Goal: Task Accomplishment & Management: Use online tool/utility

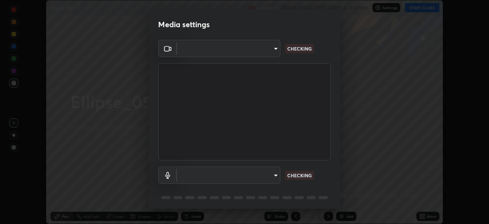
scroll to position [224, 489]
type input "e71460e2f3b1088b793b916af5c4649f3a08c12dec8142a086c785943032b170"
click at [271, 173] on body "Erase all Ellipse_05 Recording WAS SCHEDULED TO START AT 8:00 AM Settings START…" at bounding box center [244, 112] width 489 height 224
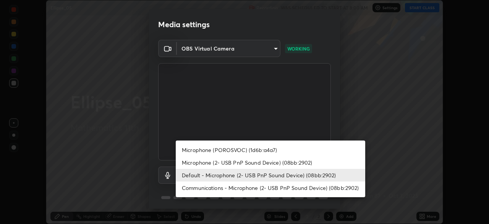
click at [231, 148] on li "Microphone (POROSVOC) (1d6b:a4a7)" at bounding box center [271, 149] width 190 height 13
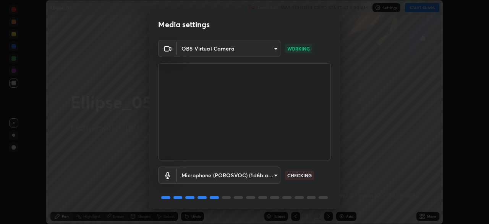
click at [236, 175] on body "Erase all Ellipse_05 Recording WAS SCHEDULED TO START AT 8:00 AM Settings START…" at bounding box center [244, 112] width 489 height 224
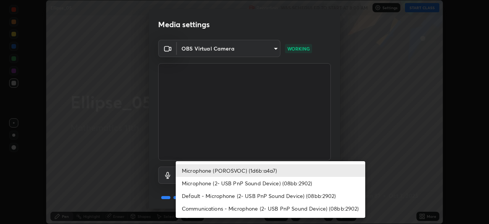
click at [219, 193] on li "Default - Microphone (2- USB PnP Sound Device) (08bb:2902)" at bounding box center [271, 195] width 190 height 13
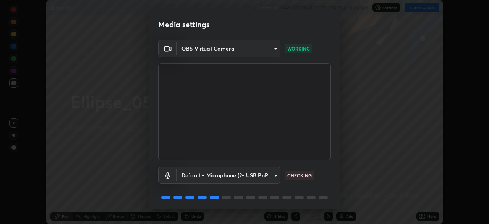
type input "default"
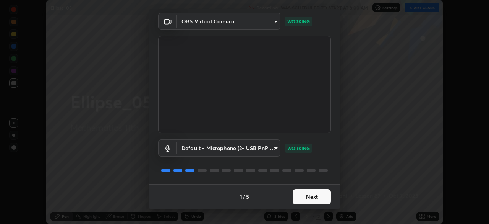
click at [322, 201] on button "Next" at bounding box center [312, 196] width 38 height 15
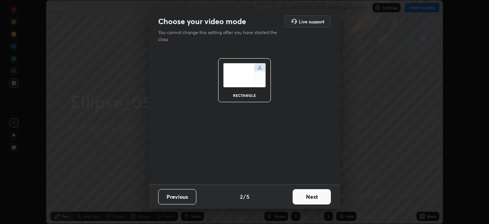
click at [324, 199] on button "Next" at bounding box center [312, 196] width 38 height 15
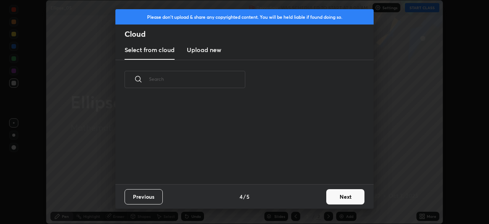
click at [347, 200] on button "Next" at bounding box center [345, 196] width 38 height 15
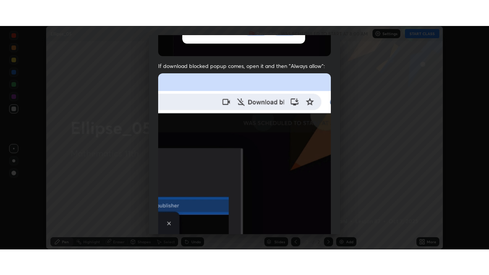
scroll to position [183, 0]
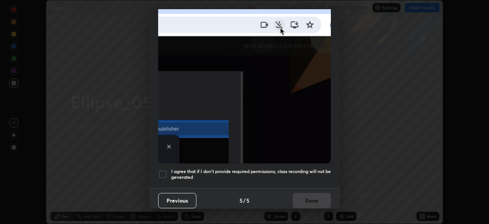
click at [162, 169] on div at bounding box center [162, 173] width 9 height 9
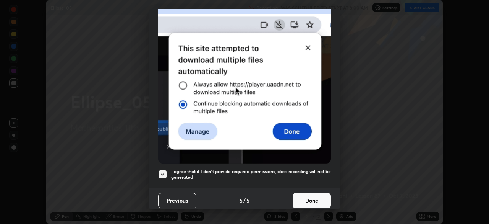
click at [314, 196] on button "Done" at bounding box center [312, 200] width 38 height 15
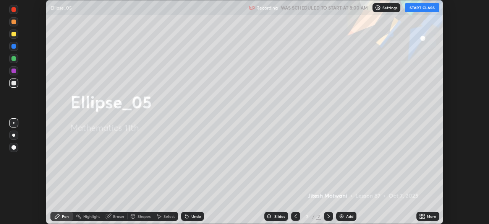
click at [431, 8] on button "START CLASS" at bounding box center [422, 7] width 34 height 9
click at [432, 215] on div "More" at bounding box center [432, 216] width 10 height 4
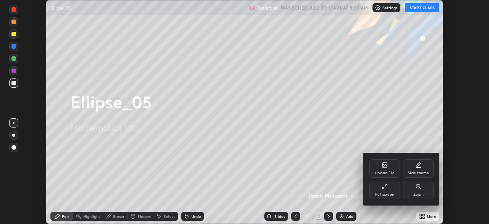
click at [384, 189] on icon at bounding box center [385, 186] width 6 height 6
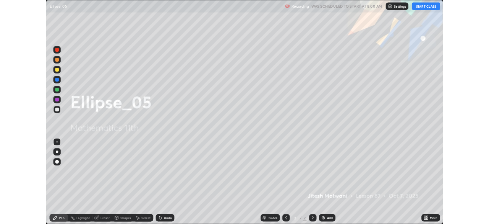
scroll to position [275, 489]
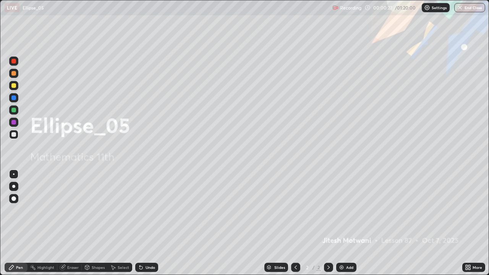
click at [479, 223] on div "More" at bounding box center [473, 267] width 23 height 9
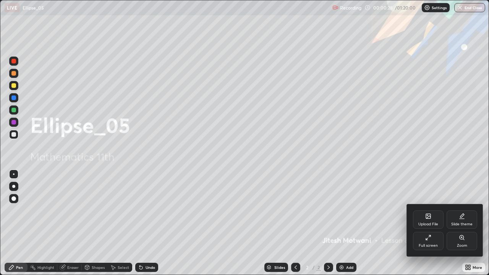
click at [341, 223] on div at bounding box center [244, 137] width 489 height 275
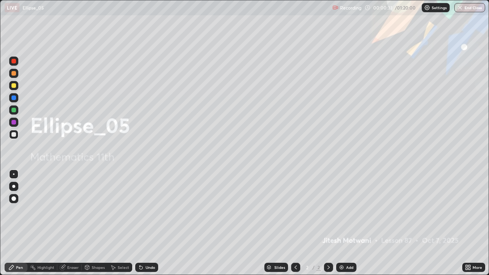
click at [345, 223] on div "Add" at bounding box center [346, 267] width 20 height 9
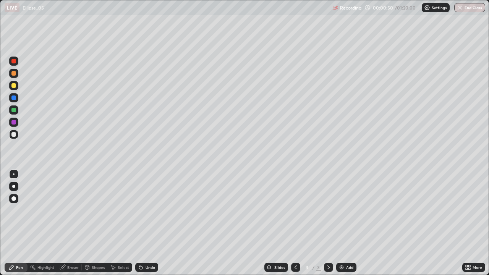
click at [14, 84] on div at bounding box center [13, 85] width 5 height 5
click at [153, 223] on div "Undo" at bounding box center [151, 268] width 10 height 4
click at [14, 131] on div at bounding box center [13, 134] width 9 height 9
click at [149, 223] on div "Undo" at bounding box center [146, 267] width 23 height 9
click at [15, 135] on div at bounding box center [13, 134] width 5 height 5
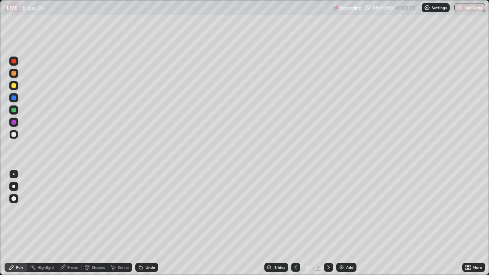
click at [151, 223] on div "Undo" at bounding box center [151, 268] width 10 height 4
click at [148, 223] on div "Undo" at bounding box center [151, 268] width 10 height 4
click at [72, 223] on div "Eraser" at bounding box center [69, 267] width 24 height 9
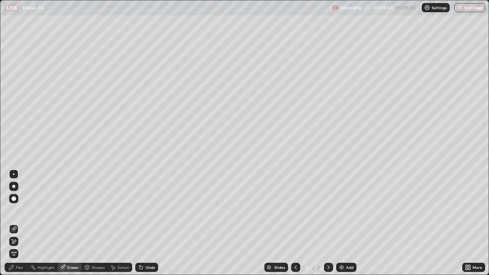
click at [19, 223] on div "Pen" at bounding box center [19, 268] width 7 height 4
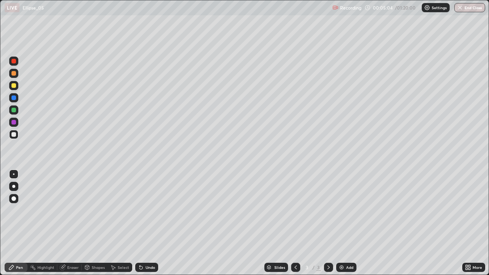
click at [154, 223] on div "Undo" at bounding box center [151, 268] width 10 height 4
click at [156, 223] on div "Undo" at bounding box center [146, 267] width 23 height 9
click at [153, 223] on div "Undo" at bounding box center [151, 268] width 10 height 4
click at [153, 223] on div "Undo" at bounding box center [146, 267] width 23 height 9
click at [15, 110] on div at bounding box center [13, 110] width 5 height 5
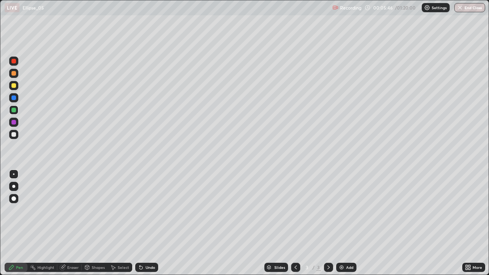
click at [10, 137] on div at bounding box center [13, 134] width 9 height 9
click at [146, 223] on div "Undo" at bounding box center [151, 268] width 10 height 4
click at [143, 223] on icon at bounding box center [141, 267] width 6 height 6
click at [18, 88] on div at bounding box center [13, 85] width 9 height 9
click at [349, 223] on div "Add" at bounding box center [346, 267] width 20 height 9
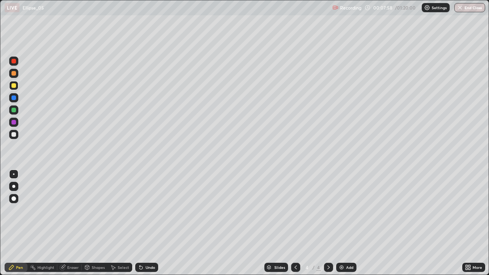
click at [16, 135] on div at bounding box center [13, 134] width 9 height 9
click at [15, 84] on div at bounding box center [13, 85] width 5 height 5
click at [152, 223] on div "Undo" at bounding box center [146, 267] width 23 height 9
click at [349, 223] on div "Add" at bounding box center [349, 268] width 7 height 4
click at [15, 86] on div at bounding box center [13, 85] width 5 height 5
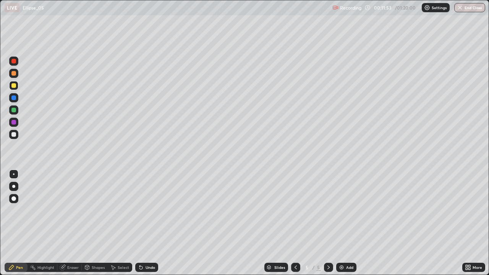
click at [149, 223] on div "Undo" at bounding box center [151, 268] width 10 height 4
click at [156, 223] on div "Undo" at bounding box center [146, 267] width 23 height 9
click at [93, 223] on div "Shapes" at bounding box center [98, 268] width 13 height 4
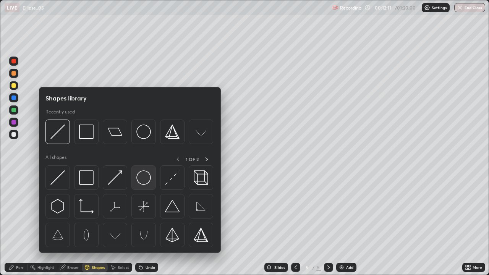
click at [146, 178] on img at bounding box center [143, 177] width 15 height 15
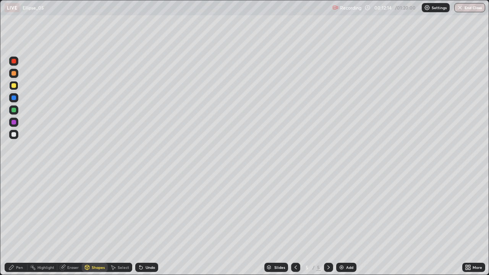
click at [15, 132] on div at bounding box center [13, 134] width 5 height 5
click at [100, 223] on div "Shapes" at bounding box center [98, 268] width 13 height 4
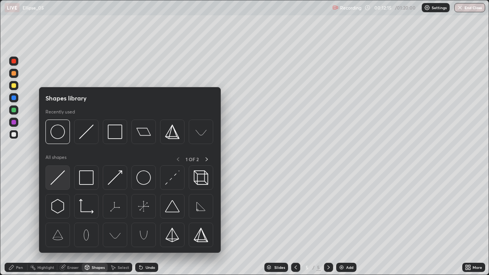
click at [59, 178] on img at bounding box center [57, 177] width 15 height 15
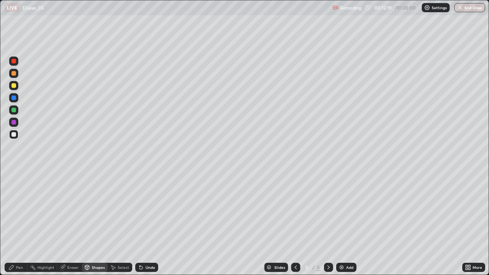
click at [11, 223] on div "Pen" at bounding box center [16, 267] width 23 height 9
click at [153, 223] on div "Undo" at bounding box center [151, 268] width 10 height 4
click at [146, 223] on div "Undo" at bounding box center [151, 268] width 10 height 4
click at [144, 223] on div "Undo" at bounding box center [146, 267] width 23 height 9
click at [13, 85] on div at bounding box center [13, 85] width 5 height 5
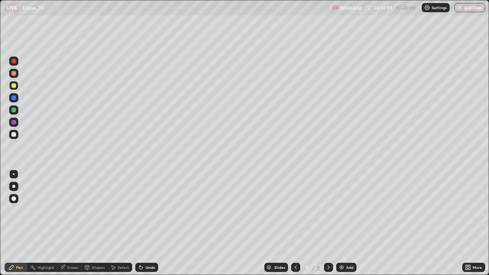
click at [16, 135] on div at bounding box center [13, 134] width 9 height 9
click at [348, 223] on div "Add" at bounding box center [349, 268] width 7 height 4
click at [153, 223] on div "Undo" at bounding box center [151, 268] width 10 height 4
click at [151, 223] on div "Undo" at bounding box center [151, 268] width 10 height 4
click at [148, 223] on div "Undo" at bounding box center [151, 268] width 10 height 4
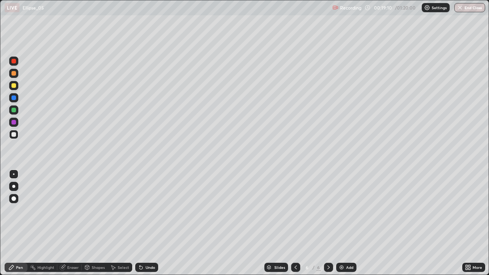
click at [148, 223] on div "Undo" at bounding box center [146, 267] width 23 height 9
click at [150, 223] on div "Undo" at bounding box center [151, 268] width 10 height 4
click at [149, 223] on div "Undo" at bounding box center [146, 267] width 23 height 9
click at [150, 223] on div "Undo" at bounding box center [146, 267] width 23 height 9
click at [149, 223] on div "Undo" at bounding box center [146, 267] width 23 height 9
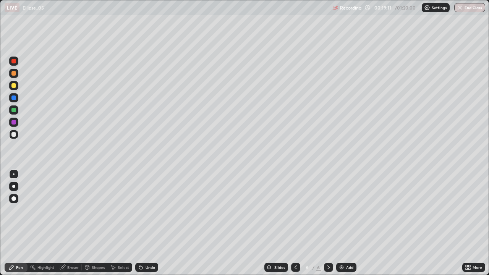
click at [149, 223] on div "Undo" at bounding box center [146, 267] width 23 height 9
click at [141, 223] on icon at bounding box center [141, 267] width 6 height 6
click at [143, 223] on div "Undo" at bounding box center [146, 267] width 23 height 9
click at [18, 109] on div at bounding box center [13, 109] width 9 height 9
click at [15, 133] on div at bounding box center [13, 134] width 5 height 5
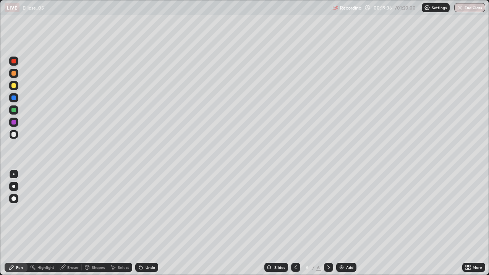
click at [15, 86] on div at bounding box center [13, 85] width 5 height 5
click at [147, 223] on div "Undo" at bounding box center [146, 267] width 23 height 9
click at [144, 223] on div "Undo" at bounding box center [146, 267] width 23 height 9
click at [142, 223] on div "Undo" at bounding box center [146, 267] width 23 height 9
click at [150, 223] on div "Undo" at bounding box center [151, 268] width 10 height 4
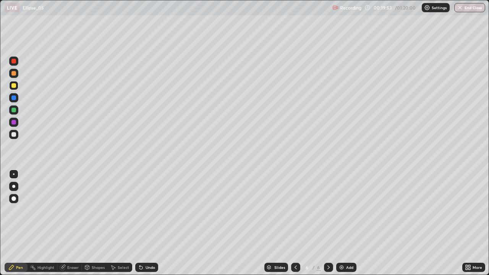
click at [146, 223] on div "Undo" at bounding box center [151, 268] width 10 height 4
click at [144, 223] on div "Undo" at bounding box center [146, 267] width 23 height 9
click at [148, 223] on div "Undo" at bounding box center [146, 267] width 23 height 9
click at [13, 97] on div at bounding box center [13, 98] width 5 height 5
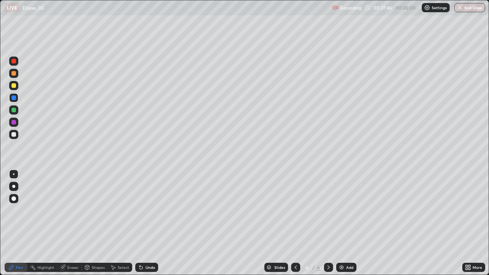
click at [350, 223] on div "Add" at bounding box center [346, 267] width 20 height 9
click at [14, 86] on div at bounding box center [13, 85] width 5 height 5
click at [296, 223] on div at bounding box center [295, 267] width 9 height 9
click at [326, 223] on icon at bounding box center [329, 267] width 6 height 6
click at [11, 96] on div at bounding box center [13, 97] width 9 height 9
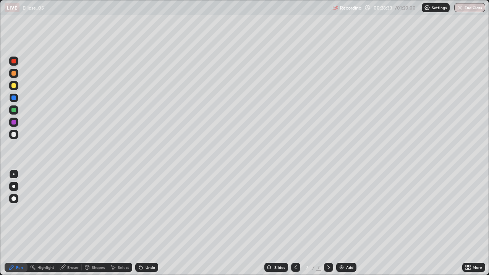
click at [295, 223] on icon at bounding box center [296, 267] width 6 height 6
click at [331, 223] on div at bounding box center [328, 267] width 9 height 9
click at [13, 84] on div at bounding box center [13, 85] width 5 height 5
click at [146, 223] on div "Undo" at bounding box center [146, 267] width 23 height 9
click at [146, 223] on div "Undo" at bounding box center [151, 268] width 10 height 4
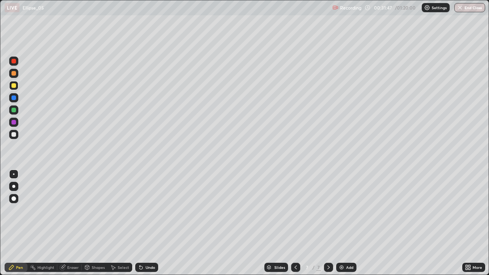
click at [355, 223] on div "Add" at bounding box center [346, 267] width 20 height 9
click at [146, 223] on div "Undo" at bounding box center [151, 268] width 10 height 4
click at [147, 223] on div "Undo" at bounding box center [151, 268] width 10 height 4
click at [102, 223] on div "Shapes" at bounding box center [98, 268] width 13 height 4
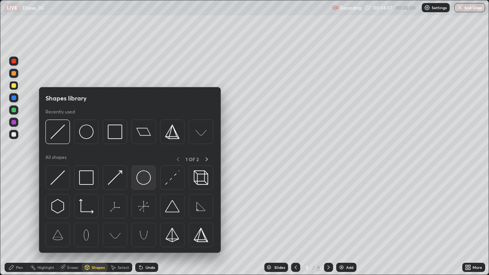
click at [146, 183] on img at bounding box center [143, 177] width 15 height 15
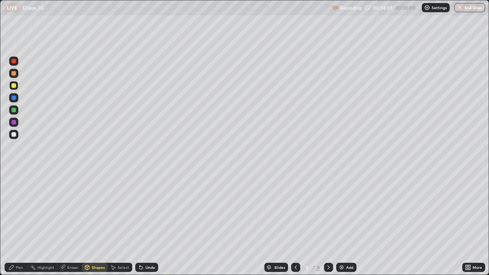
click at [11, 133] on div at bounding box center [13, 134] width 9 height 9
click at [16, 223] on div "Pen" at bounding box center [19, 268] width 7 height 4
click at [93, 223] on div "Shapes" at bounding box center [98, 268] width 13 height 4
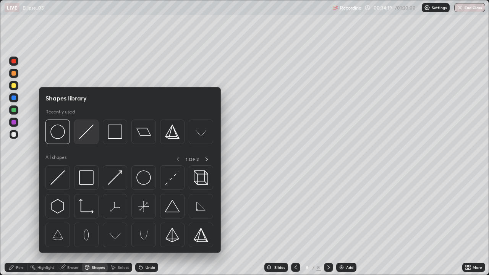
click at [91, 133] on img at bounding box center [86, 132] width 15 height 15
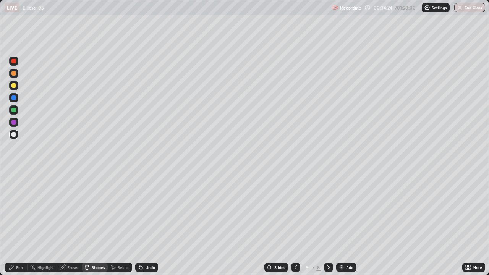
click at [12, 114] on div at bounding box center [13, 109] width 9 height 9
click at [10, 223] on icon at bounding box center [11, 267] width 5 height 5
click at [13, 130] on div at bounding box center [13, 134] width 9 height 9
click at [15, 96] on div at bounding box center [13, 98] width 5 height 5
click at [298, 223] on div at bounding box center [295, 267] width 9 height 15
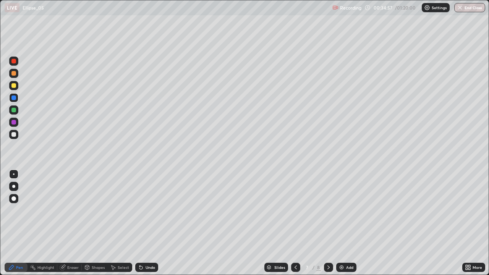
click at [328, 223] on icon at bounding box center [329, 267] width 6 height 6
click at [93, 223] on div "Shapes" at bounding box center [98, 268] width 13 height 4
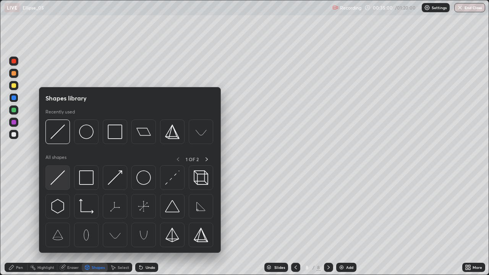
click at [58, 175] on img at bounding box center [57, 177] width 15 height 15
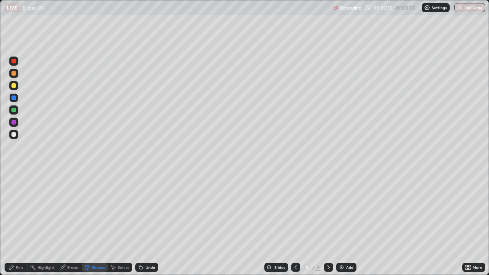
click at [10, 133] on div at bounding box center [13, 134] width 9 height 9
click at [140, 223] on div "Undo" at bounding box center [146, 267] width 23 height 9
click at [12, 223] on icon at bounding box center [11, 267] width 6 height 6
click at [149, 223] on div "Undo" at bounding box center [151, 268] width 10 height 4
click at [296, 223] on icon at bounding box center [296, 267] width 6 height 6
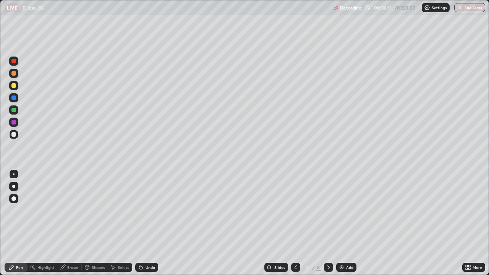
click at [295, 223] on icon at bounding box center [296, 267] width 6 height 6
click at [330, 223] on icon at bounding box center [329, 267] width 6 height 6
click at [295, 223] on icon at bounding box center [296, 268] width 2 height 4
click at [328, 223] on icon at bounding box center [329, 267] width 6 height 6
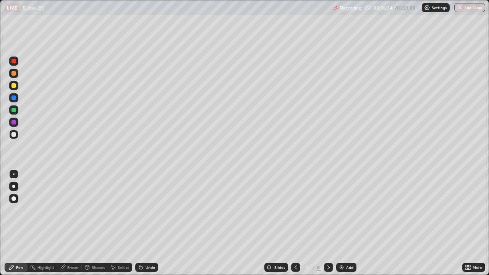
click at [329, 223] on icon at bounding box center [329, 267] width 6 height 6
click at [349, 223] on div "Add" at bounding box center [346, 267] width 20 height 9
click at [147, 223] on div "Undo" at bounding box center [151, 268] width 10 height 4
click at [146, 223] on div "Undo" at bounding box center [151, 268] width 10 height 4
click at [293, 223] on icon at bounding box center [296, 267] width 6 height 6
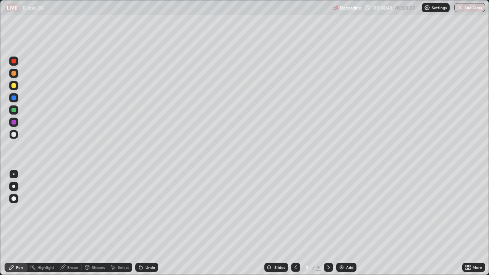
click at [325, 223] on div at bounding box center [328, 267] width 9 height 15
click at [13, 119] on div at bounding box center [13, 122] width 9 height 9
click at [13, 99] on div at bounding box center [13, 98] width 5 height 5
click at [295, 223] on icon at bounding box center [296, 267] width 6 height 6
click at [328, 223] on icon at bounding box center [329, 267] width 6 height 6
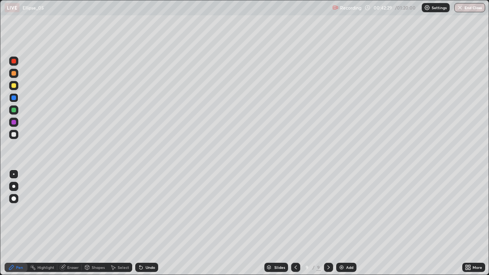
click at [295, 223] on icon at bounding box center [296, 267] width 6 height 6
click at [296, 223] on div at bounding box center [295, 267] width 9 height 9
click at [295, 223] on icon at bounding box center [296, 267] width 6 height 6
click at [327, 223] on icon at bounding box center [329, 267] width 6 height 6
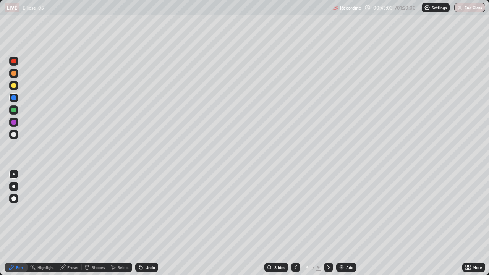
click at [327, 223] on icon at bounding box center [329, 267] width 6 height 6
click at [328, 223] on icon at bounding box center [329, 267] width 6 height 6
click at [351, 223] on div "Add" at bounding box center [349, 268] width 7 height 4
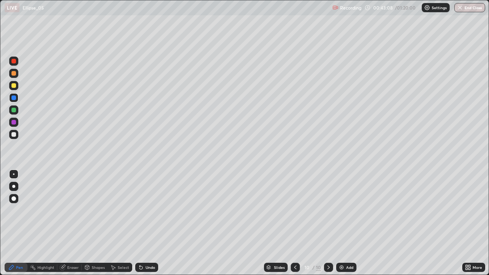
click at [15, 84] on div at bounding box center [13, 85] width 5 height 5
click at [156, 223] on div "Undo" at bounding box center [146, 267] width 23 height 9
click at [154, 223] on div "Undo" at bounding box center [151, 268] width 10 height 4
click at [150, 223] on div "Undo" at bounding box center [151, 268] width 10 height 4
click at [151, 223] on div "Undo" at bounding box center [146, 267] width 23 height 9
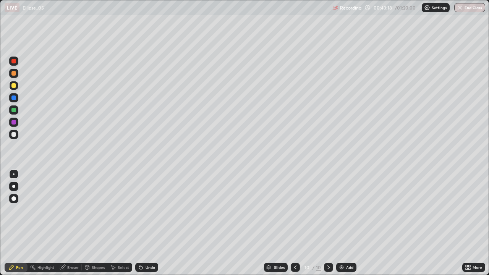
click at [148, 223] on div "Undo" at bounding box center [146, 267] width 23 height 9
click at [151, 223] on div "Undo" at bounding box center [146, 267] width 23 height 9
click at [153, 223] on div "Undo" at bounding box center [151, 268] width 10 height 4
click at [125, 223] on div "Select" at bounding box center [123, 268] width 11 height 4
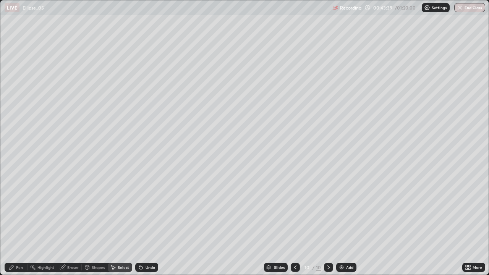
click at [97, 223] on div "Shapes" at bounding box center [98, 268] width 13 height 4
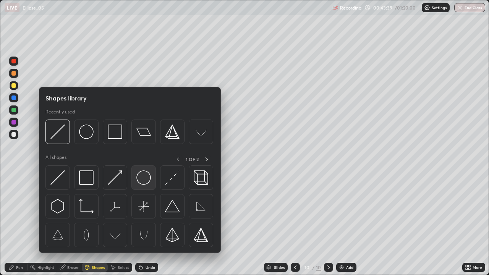
click at [143, 172] on img at bounding box center [143, 177] width 15 height 15
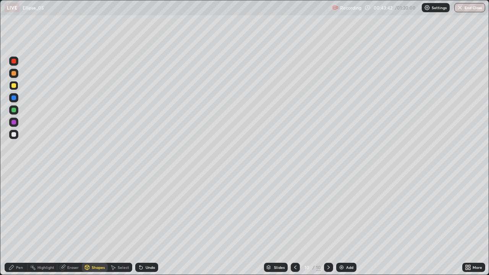
click at [14, 134] on div at bounding box center [13, 134] width 5 height 5
click at [102, 223] on div "Shapes" at bounding box center [98, 268] width 13 height 4
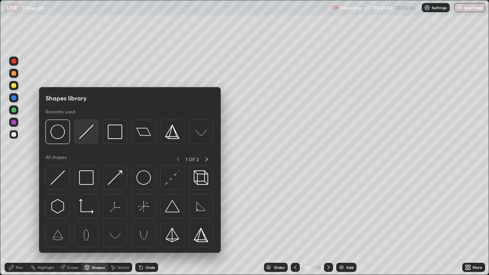
click at [87, 139] on img at bounding box center [86, 132] width 15 height 15
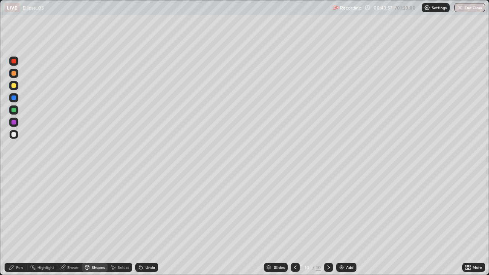
click at [11, 139] on div at bounding box center [13, 134] width 9 height 9
click at [13, 223] on div "Pen" at bounding box center [16, 267] width 23 height 9
click at [352, 223] on div "Add" at bounding box center [349, 268] width 7 height 4
click at [16, 87] on div at bounding box center [13, 85] width 5 height 5
click at [121, 223] on div "Select" at bounding box center [123, 268] width 11 height 4
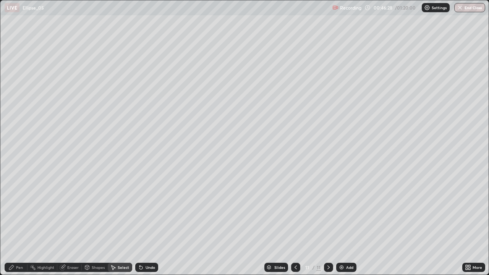
click at [101, 223] on div "Shapes" at bounding box center [98, 268] width 13 height 4
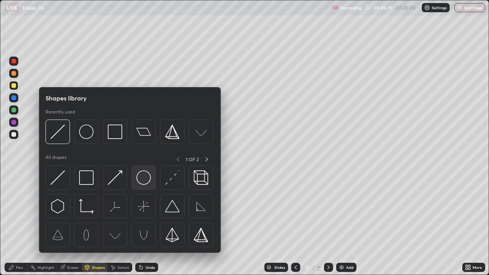
click at [140, 182] on img at bounding box center [143, 177] width 15 height 15
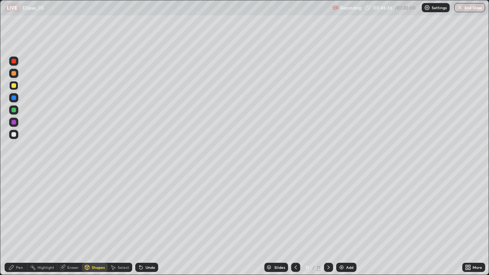
click at [97, 223] on div "Shapes" at bounding box center [98, 268] width 13 height 4
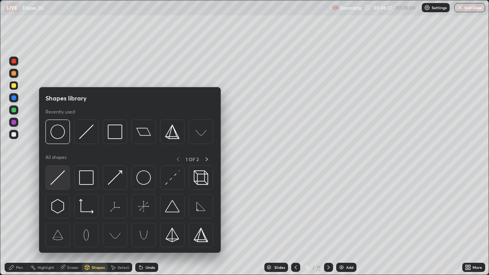
click at [57, 178] on img at bounding box center [57, 177] width 15 height 15
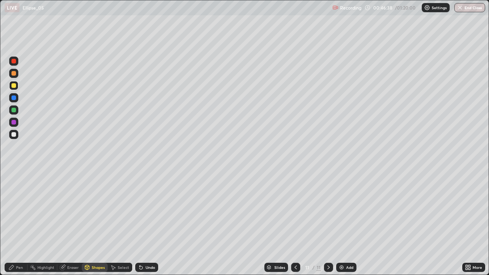
click at [97, 223] on div "Shapes" at bounding box center [98, 268] width 13 height 4
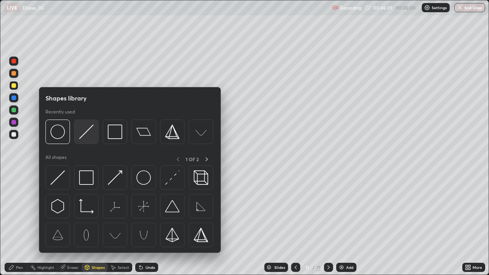
click at [85, 135] on img at bounding box center [86, 132] width 15 height 15
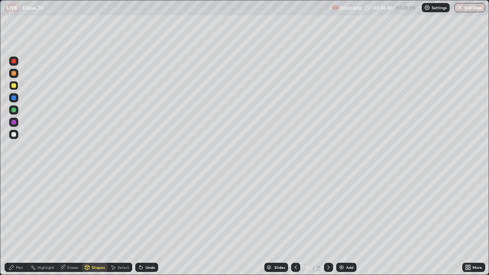
click at [14, 135] on div at bounding box center [13, 134] width 5 height 5
click at [14, 96] on div at bounding box center [13, 98] width 5 height 5
click at [18, 223] on div "Pen" at bounding box center [16, 267] width 23 height 9
click at [14, 135] on div at bounding box center [13, 134] width 5 height 5
click at [14, 96] on div at bounding box center [13, 98] width 5 height 5
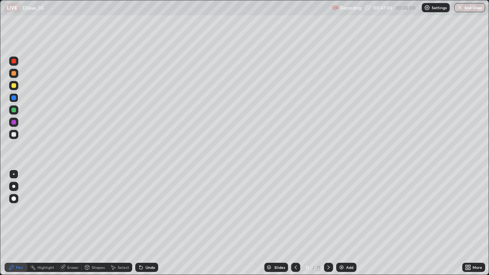
click at [16, 112] on div at bounding box center [13, 109] width 9 height 9
click at [146, 223] on div "Undo" at bounding box center [151, 268] width 10 height 4
click at [148, 223] on div "Undo" at bounding box center [151, 268] width 10 height 4
click at [146, 223] on div "Undo" at bounding box center [151, 268] width 10 height 4
click at [13, 130] on div at bounding box center [13, 134] width 9 height 9
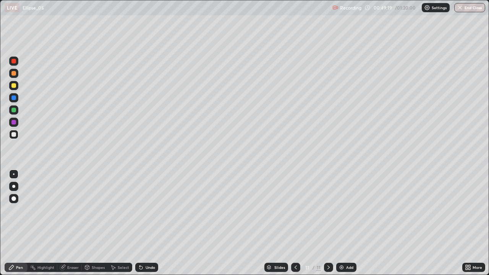
click at [351, 223] on div "Add" at bounding box center [349, 268] width 7 height 4
click at [153, 223] on div "Undo" at bounding box center [151, 268] width 10 height 4
click at [295, 223] on icon at bounding box center [296, 268] width 2 height 4
click at [327, 223] on div at bounding box center [328, 267] width 9 height 9
click at [346, 223] on div "Add" at bounding box center [346, 267] width 20 height 9
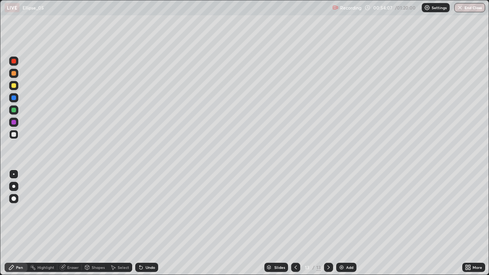
click at [295, 223] on icon at bounding box center [296, 268] width 2 height 4
click at [328, 223] on icon at bounding box center [329, 267] width 6 height 6
click at [294, 223] on icon at bounding box center [296, 267] width 6 height 6
click at [328, 223] on icon at bounding box center [329, 267] width 6 height 6
click at [15, 84] on div at bounding box center [13, 85] width 5 height 5
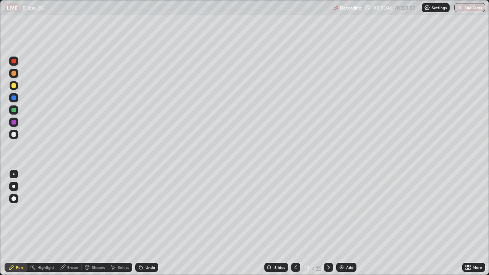
click at [13, 135] on div at bounding box center [13, 134] width 5 height 5
click at [13, 101] on div at bounding box center [13, 97] width 9 height 9
click at [11, 136] on div at bounding box center [13, 134] width 9 height 9
click at [15, 87] on div at bounding box center [13, 85] width 5 height 5
click at [348, 223] on div "Add" at bounding box center [349, 268] width 7 height 4
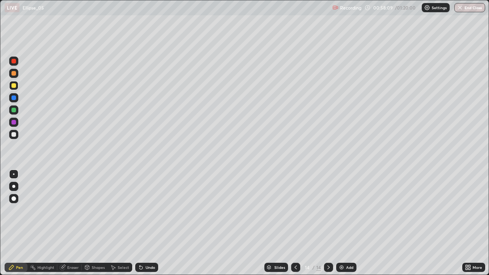
click at [17, 133] on div at bounding box center [13, 134] width 9 height 9
click at [299, 223] on div at bounding box center [295, 267] width 9 height 9
click at [324, 223] on div at bounding box center [328, 267] width 9 height 9
click at [295, 223] on icon at bounding box center [296, 267] width 6 height 6
click at [327, 223] on icon at bounding box center [329, 267] width 6 height 6
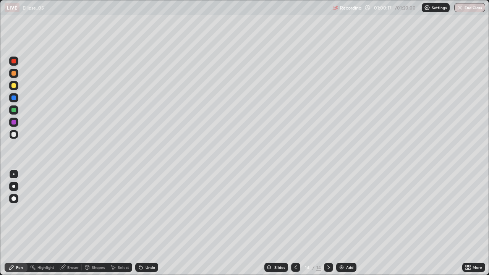
click at [295, 223] on icon at bounding box center [296, 268] width 2 height 4
click at [327, 223] on icon at bounding box center [329, 267] width 6 height 6
click at [14, 85] on div at bounding box center [13, 85] width 5 height 5
click at [295, 223] on icon at bounding box center [296, 267] width 6 height 6
click at [328, 223] on icon at bounding box center [329, 267] width 6 height 6
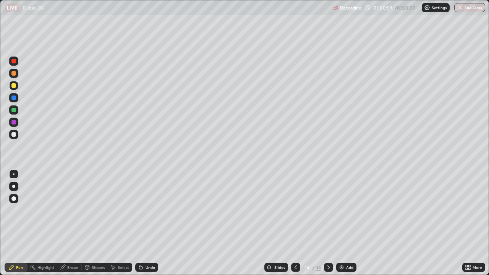
click at [12, 136] on div at bounding box center [13, 134] width 5 height 5
click at [153, 223] on div "Undo" at bounding box center [151, 268] width 10 height 4
click at [148, 223] on div "Undo" at bounding box center [151, 268] width 10 height 4
click at [149, 223] on div "Undo" at bounding box center [151, 268] width 10 height 4
click at [295, 223] on icon at bounding box center [296, 267] width 6 height 6
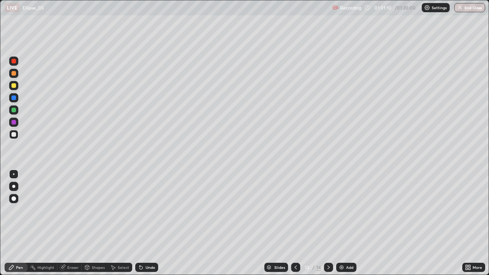
click at [328, 223] on icon at bounding box center [329, 267] width 6 height 6
click at [14, 109] on div at bounding box center [13, 110] width 5 height 5
click at [16, 135] on div at bounding box center [13, 134] width 9 height 9
click at [15, 109] on div at bounding box center [13, 110] width 5 height 5
click at [140, 223] on icon at bounding box center [141, 267] width 3 height 3
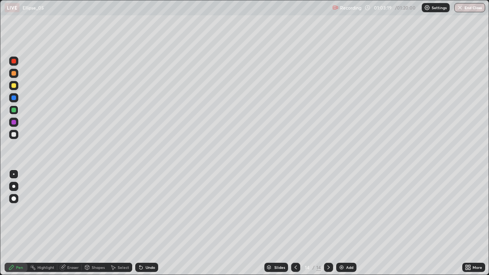
click at [390, 223] on div "Slides 14 / 14 Add" at bounding box center [310, 267] width 304 height 15
click at [13, 99] on div at bounding box center [13, 98] width 5 height 5
click at [146, 223] on div "Undo" at bounding box center [146, 267] width 23 height 9
click at [350, 223] on div "Add" at bounding box center [349, 268] width 7 height 4
click at [15, 132] on div at bounding box center [13, 134] width 5 height 5
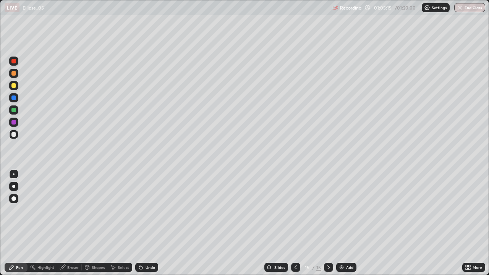
click at [295, 223] on icon at bounding box center [296, 267] width 6 height 6
click at [328, 223] on icon at bounding box center [329, 267] width 6 height 6
click at [101, 223] on div "Shapes" at bounding box center [95, 267] width 26 height 9
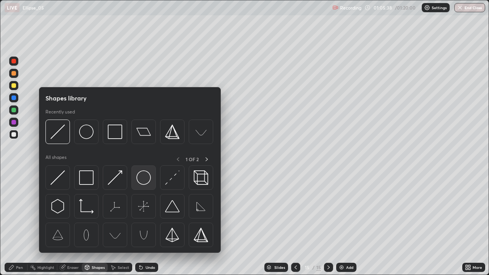
click at [138, 178] on img at bounding box center [143, 177] width 15 height 15
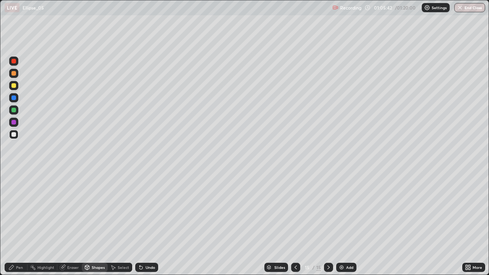
click at [23, 223] on div "Pen" at bounding box center [16, 267] width 23 height 9
click at [15, 99] on div at bounding box center [13, 98] width 5 height 5
click at [149, 223] on div "Undo" at bounding box center [151, 268] width 10 height 4
click at [101, 223] on div "Shapes" at bounding box center [95, 267] width 26 height 9
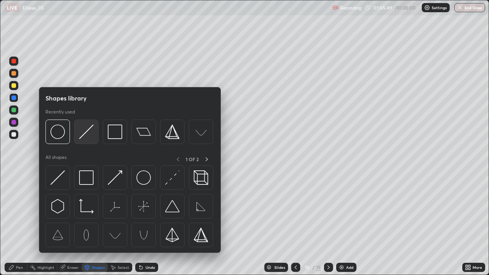
click at [94, 135] on img at bounding box center [86, 132] width 15 height 15
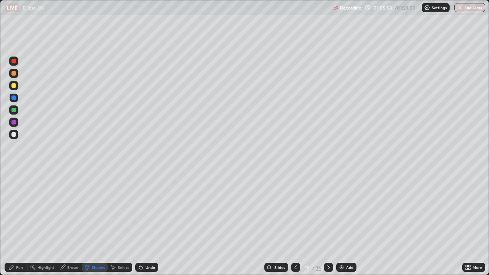
click at [13, 107] on div at bounding box center [13, 109] width 9 height 9
click at [143, 223] on icon at bounding box center [141, 267] width 6 height 6
click at [14, 110] on div at bounding box center [13, 110] width 5 height 5
click at [18, 223] on div "Pen" at bounding box center [19, 268] width 7 height 4
click at [15, 85] on div at bounding box center [13, 85] width 5 height 5
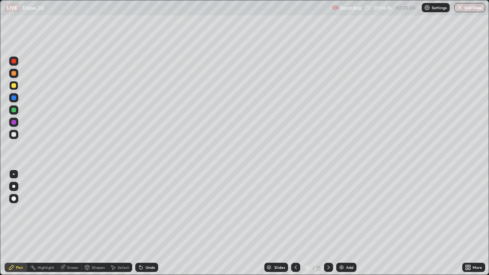
click at [293, 223] on div at bounding box center [295, 267] width 9 height 9
click at [328, 223] on icon at bounding box center [329, 267] width 6 height 6
click at [18, 134] on div at bounding box center [13, 134] width 9 height 9
click at [148, 223] on div "Undo" at bounding box center [151, 268] width 10 height 4
click at [352, 223] on div "Add" at bounding box center [349, 268] width 7 height 4
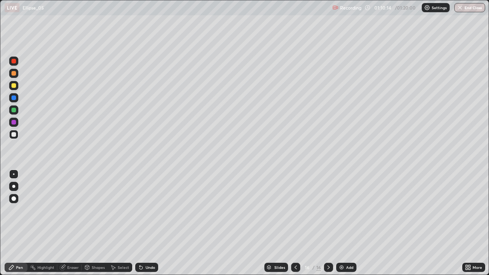
click at [13, 85] on div at bounding box center [13, 85] width 5 height 5
click at [95, 223] on div "Shapes" at bounding box center [98, 268] width 13 height 4
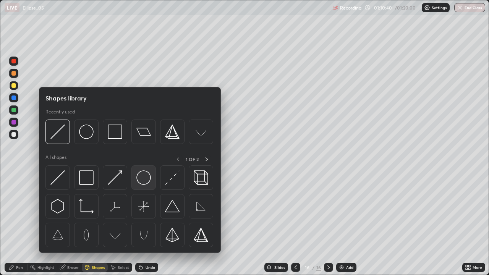
click at [141, 188] on div at bounding box center [143, 177] width 24 height 24
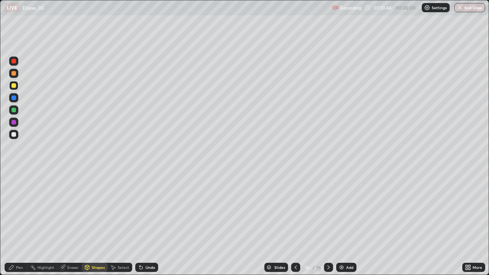
click at [95, 223] on div "Shapes" at bounding box center [98, 268] width 13 height 4
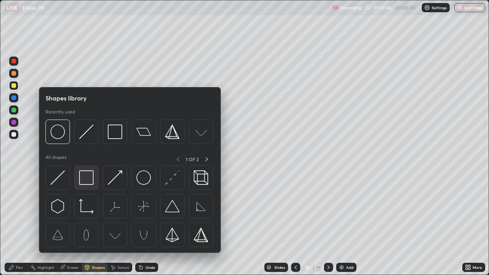
click at [86, 178] on img at bounding box center [86, 177] width 15 height 15
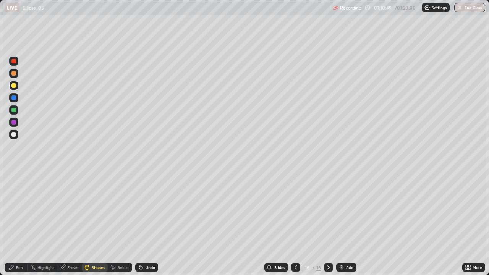
click at [156, 223] on div "Undo" at bounding box center [146, 267] width 23 height 9
click at [153, 223] on div "Undo" at bounding box center [146, 267] width 23 height 9
click at [99, 223] on div "Shapes" at bounding box center [98, 268] width 13 height 4
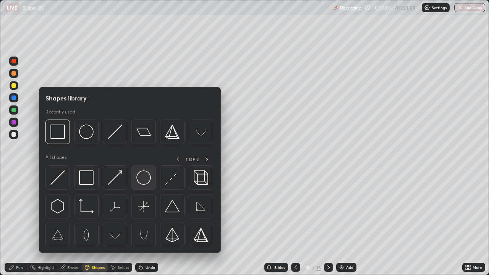
click at [141, 178] on img at bounding box center [143, 177] width 15 height 15
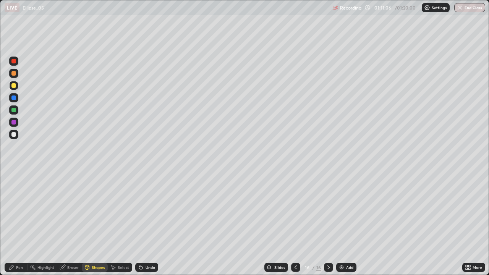
click at [150, 223] on div "Undo" at bounding box center [146, 267] width 23 height 9
click at [18, 136] on div at bounding box center [13, 134] width 9 height 9
click at [117, 223] on div "Select" at bounding box center [120, 267] width 24 height 9
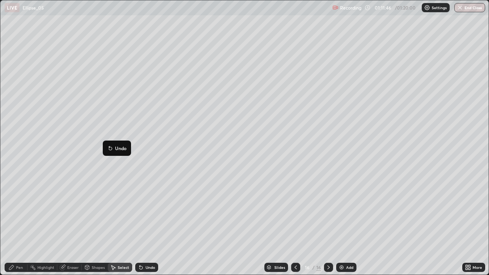
click at [24, 223] on div "Pen" at bounding box center [16, 267] width 23 height 9
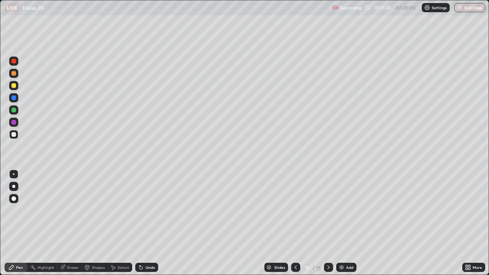
click at [13, 110] on div at bounding box center [13, 110] width 5 height 5
click at [14, 99] on div at bounding box center [13, 98] width 5 height 5
click at [474, 223] on div "More" at bounding box center [478, 268] width 10 height 4
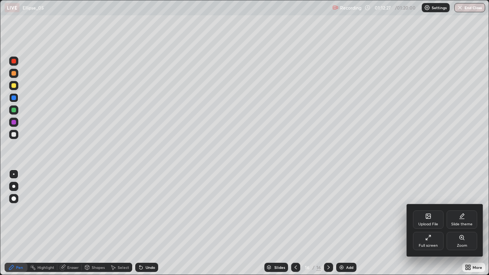
click at [427, 223] on div "Full screen" at bounding box center [428, 241] width 31 height 18
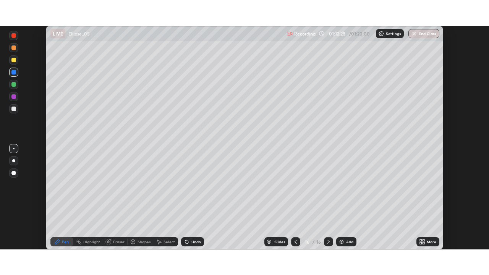
scroll to position [37998, 37732]
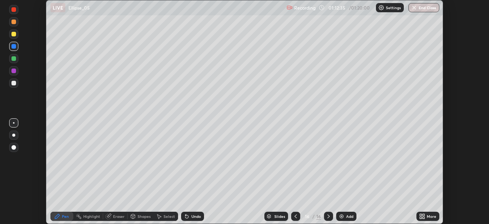
click at [430, 214] on div "More" at bounding box center [432, 216] width 10 height 4
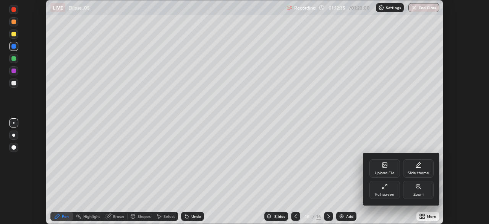
click at [388, 187] on div "Full screen" at bounding box center [385, 189] width 31 height 18
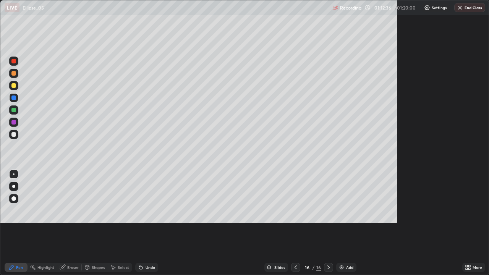
scroll to position [275, 489]
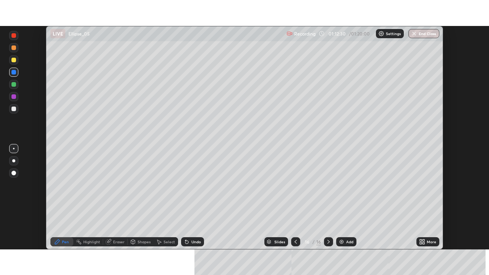
scroll to position [224, 489]
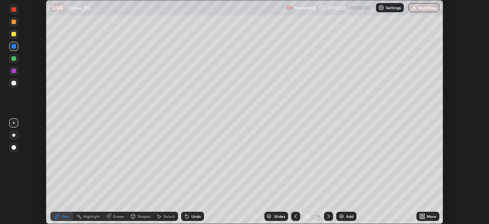
click at [430, 217] on div "More" at bounding box center [432, 216] width 10 height 4
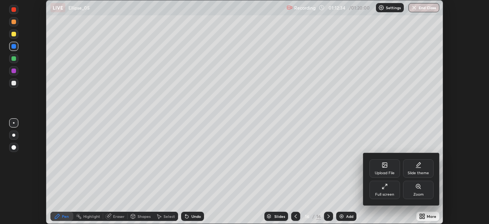
click at [389, 190] on div "Full screen" at bounding box center [385, 189] width 31 height 18
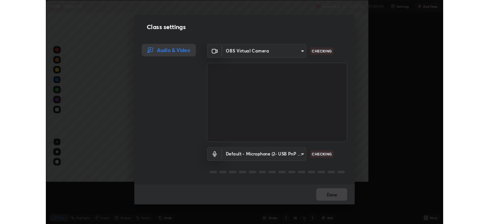
scroll to position [275, 489]
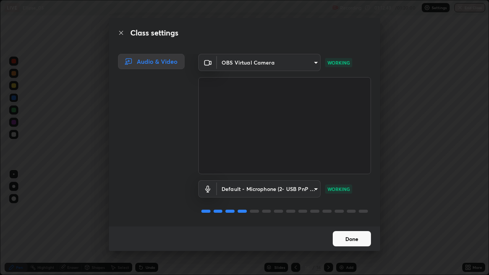
click at [362, 223] on button "Done" at bounding box center [352, 238] width 38 height 15
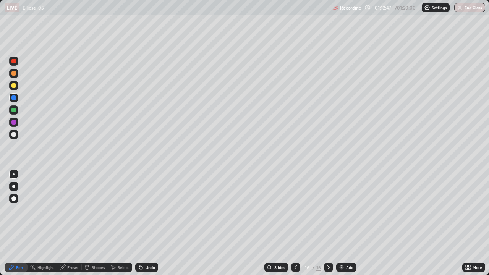
click at [15, 134] on div at bounding box center [13, 134] width 5 height 5
click at [82, 223] on div "Shapes" at bounding box center [95, 267] width 26 height 15
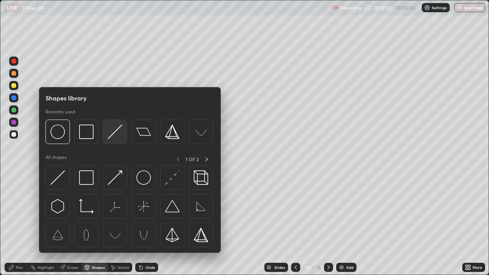
click at [117, 133] on img at bounding box center [115, 132] width 15 height 15
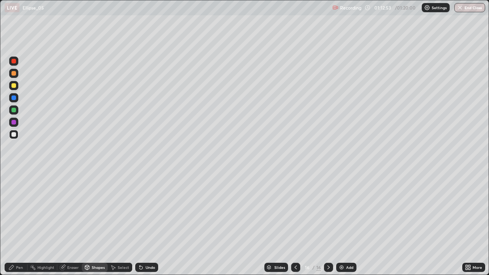
click at [13, 100] on div at bounding box center [13, 98] width 5 height 5
click at [147, 223] on div "Undo" at bounding box center [146, 267] width 23 height 9
click at [13, 99] on div at bounding box center [13, 98] width 5 height 5
click at [16, 110] on div at bounding box center [13, 110] width 5 height 5
click at [15, 98] on div at bounding box center [13, 98] width 5 height 5
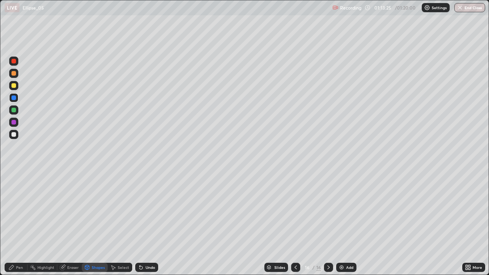
click at [16, 74] on div at bounding box center [13, 73] width 5 height 5
click at [15, 85] on div at bounding box center [13, 85] width 5 height 5
click at [13, 63] on div at bounding box center [13, 61] width 5 height 5
click at [15, 134] on div at bounding box center [13, 134] width 5 height 5
click at [16, 223] on div "Pen" at bounding box center [16, 267] width 23 height 9
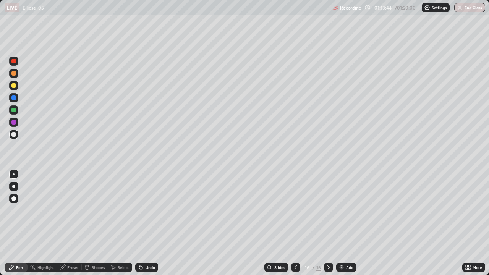
click at [145, 223] on div "Undo" at bounding box center [145, 267] width 26 height 15
click at [148, 223] on div "Undo" at bounding box center [151, 268] width 10 height 4
click at [14, 75] on div at bounding box center [13, 73] width 5 height 5
click at [14, 135] on div at bounding box center [13, 134] width 5 height 5
click at [15, 122] on div at bounding box center [13, 122] width 5 height 5
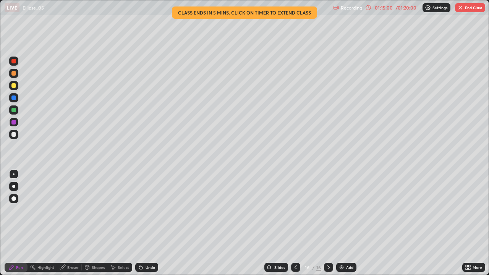
click at [99, 223] on div "Shapes" at bounding box center [95, 267] width 26 height 9
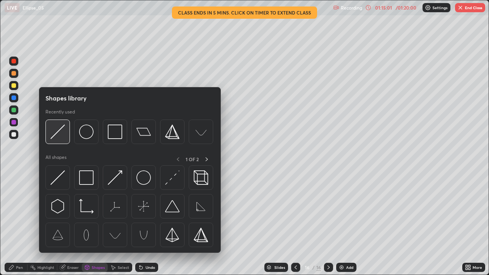
click at [62, 136] on img at bounding box center [57, 132] width 15 height 15
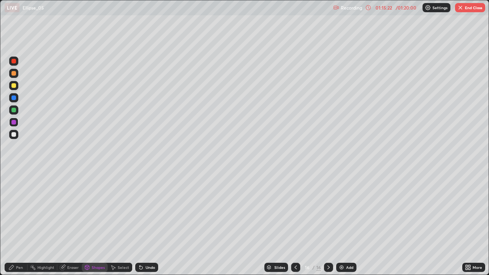
click at [16, 135] on div at bounding box center [13, 134] width 9 height 9
click at [17, 109] on div at bounding box center [13, 109] width 9 height 9
click at [153, 223] on div "Undo" at bounding box center [151, 268] width 10 height 4
click at [151, 223] on div "Undo" at bounding box center [151, 268] width 10 height 4
click at [16, 223] on div "Pen" at bounding box center [19, 268] width 7 height 4
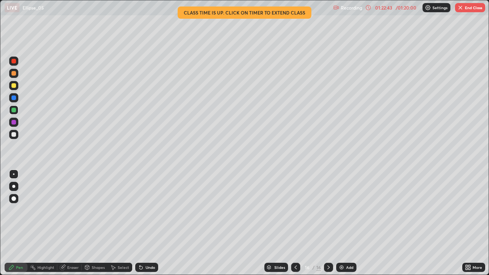
click at [471, 6] on button "End Class" at bounding box center [470, 7] width 30 height 9
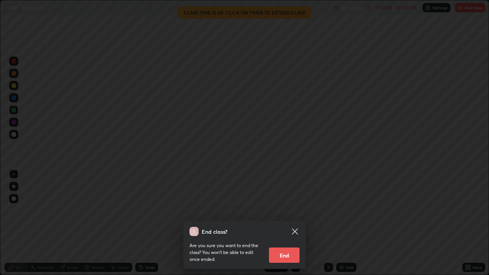
click at [281, 223] on button "End" at bounding box center [284, 255] width 31 height 15
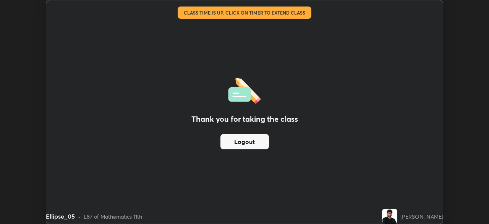
scroll to position [37998, 37732]
